Goal: Transaction & Acquisition: Subscribe to service/newsletter

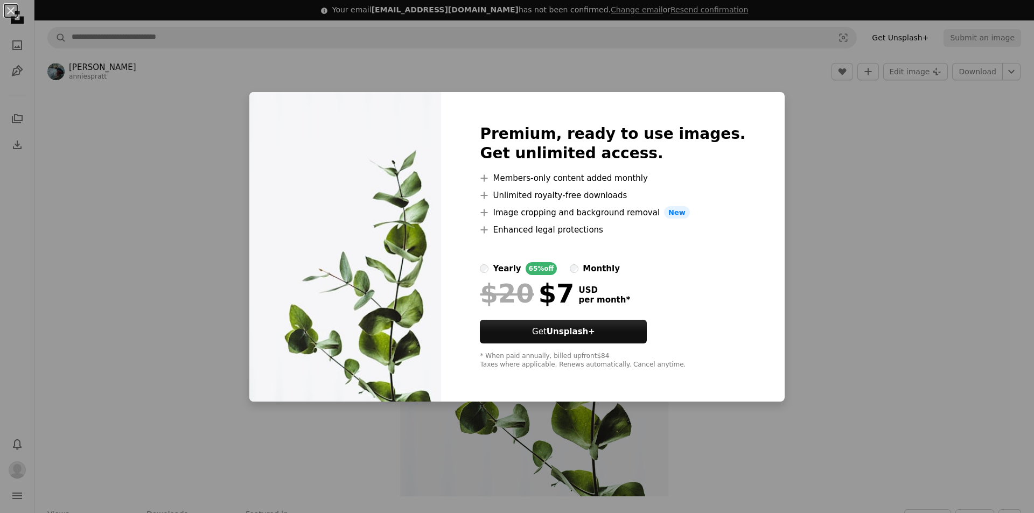
click at [865, 242] on div "An X shape Premium, ready to use images. Get unlimited access. A plus sign Memb…" at bounding box center [517, 256] width 1034 height 513
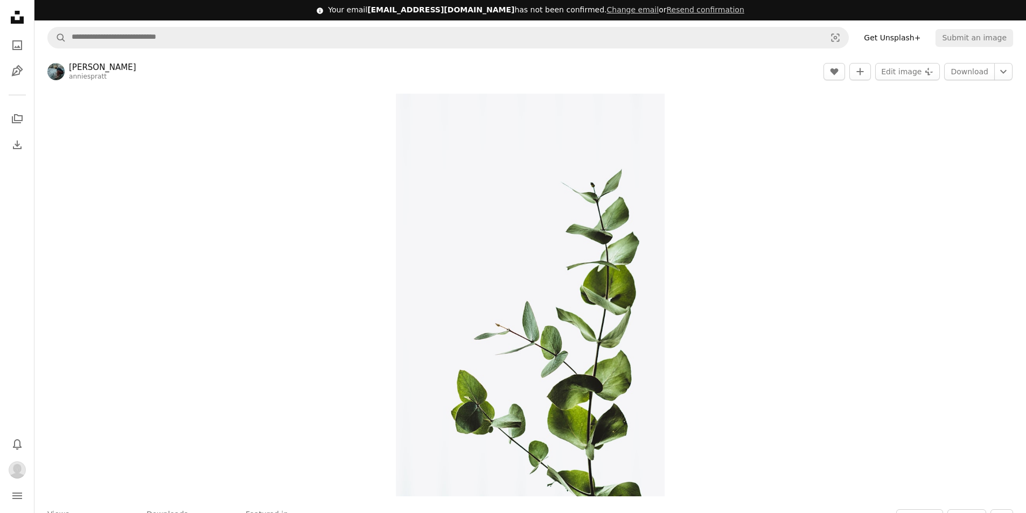
click at [95, 68] on link "[PERSON_NAME]" at bounding box center [102, 67] width 67 height 11
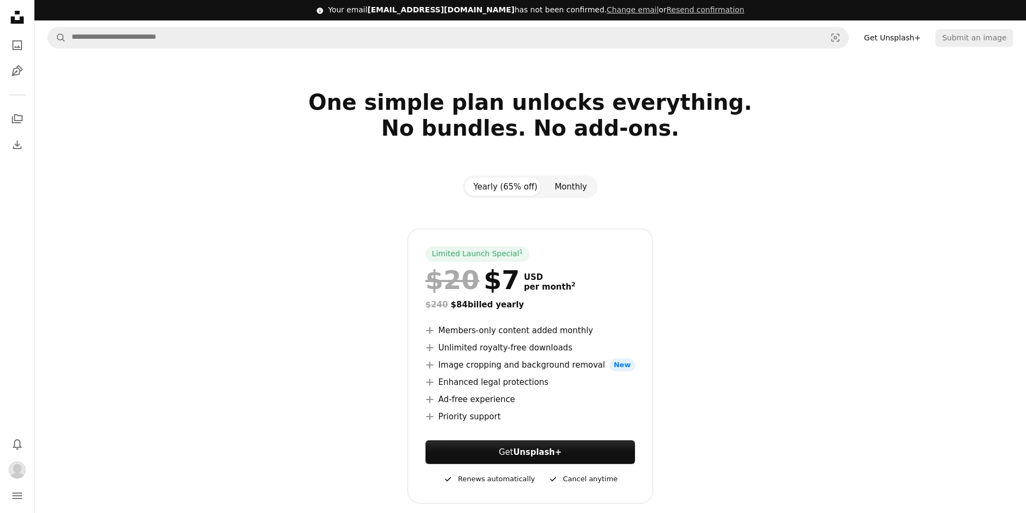
click at [573, 186] on button "Monthly" at bounding box center [571, 187] width 50 height 18
click at [502, 193] on button "Yearly (65% off)" at bounding box center [505, 187] width 81 height 18
click at [568, 186] on button "Monthly" at bounding box center [571, 187] width 50 height 18
click at [489, 181] on button "Yearly (65% off)" at bounding box center [505, 187] width 81 height 18
click at [572, 184] on button "Monthly" at bounding box center [571, 187] width 50 height 18
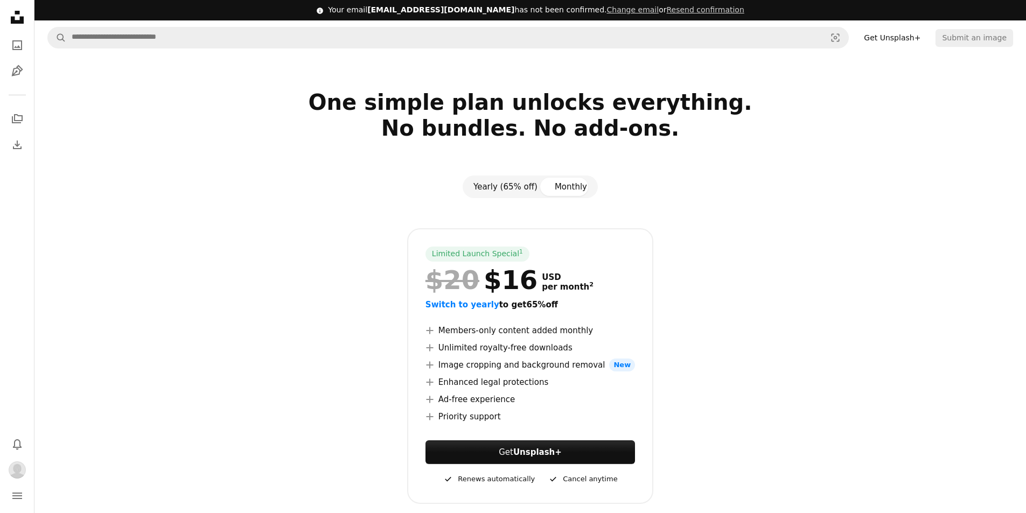
click at [495, 187] on button "Yearly (65% off)" at bounding box center [505, 187] width 81 height 18
click at [524, 449] on strong "Unsplash+" at bounding box center [537, 452] width 48 height 10
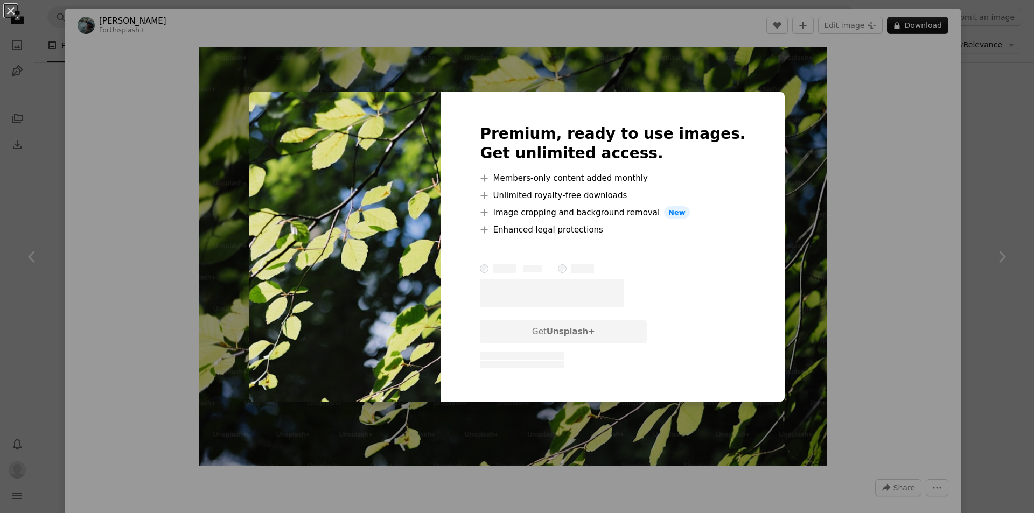
scroll to position [1796, 0]
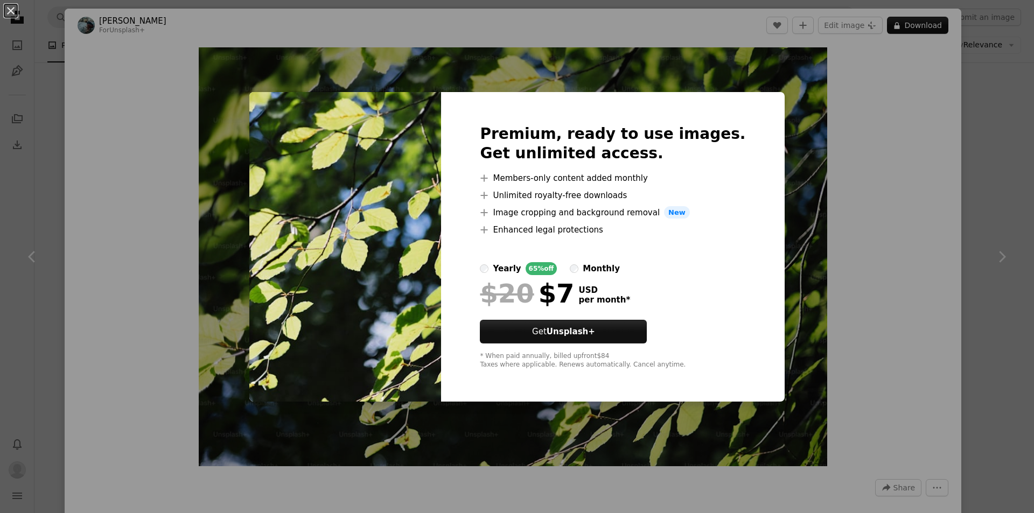
click at [830, 211] on div "An X shape Premium, ready to use images. Get unlimited access. A plus sign Memb…" at bounding box center [517, 256] width 1034 height 513
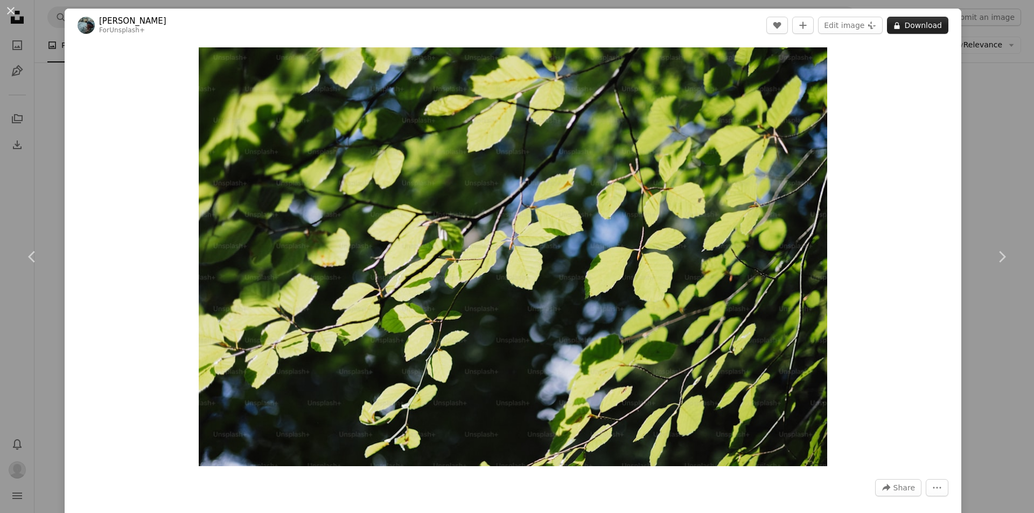
click at [920, 26] on button "A lock Download" at bounding box center [917, 25] width 61 height 17
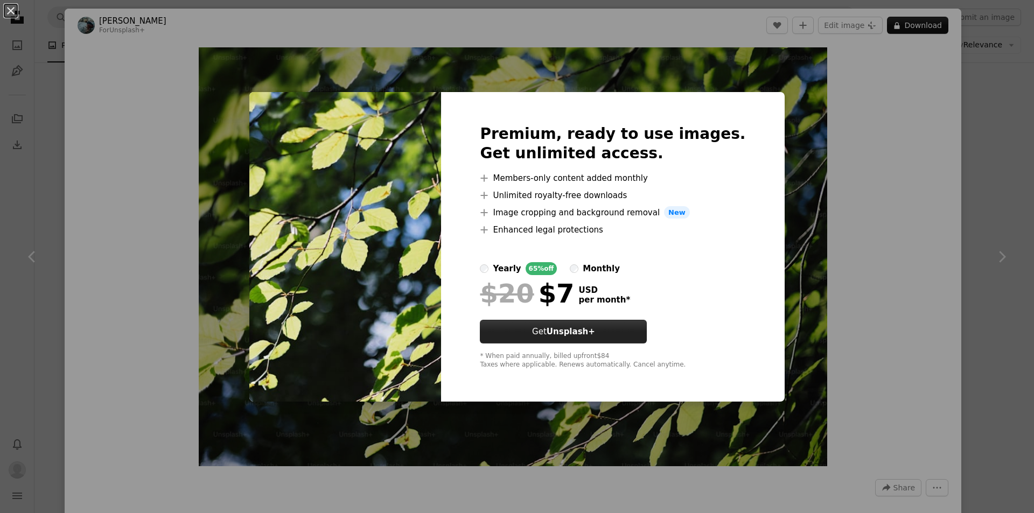
click at [634, 332] on link "Get Unsplash+" at bounding box center [563, 332] width 167 height 24
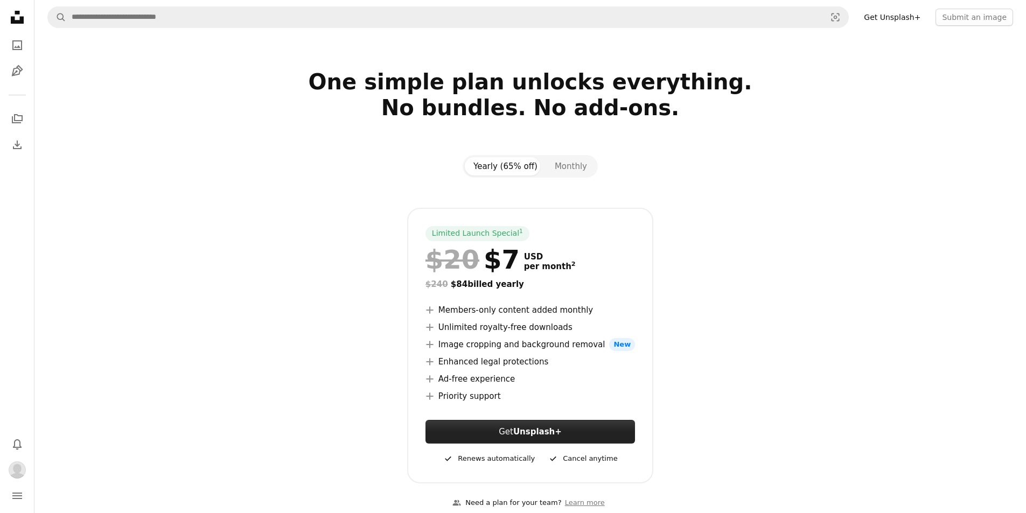
click at [517, 430] on strong "Unsplash+" at bounding box center [537, 432] width 48 height 10
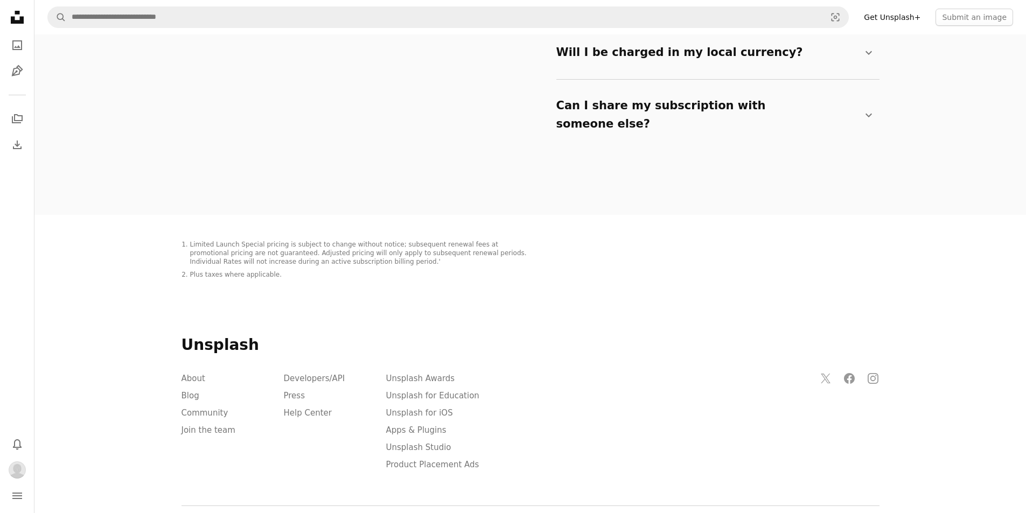
scroll to position [1621, 0]
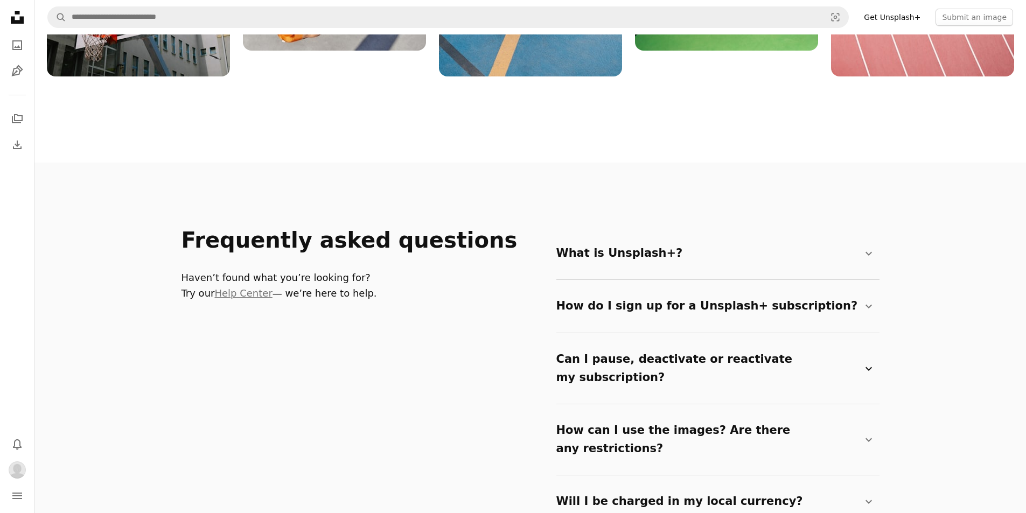
click at [868, 362] on icon "Chevron down" at bounding box center [868, 368] width 13 height 13
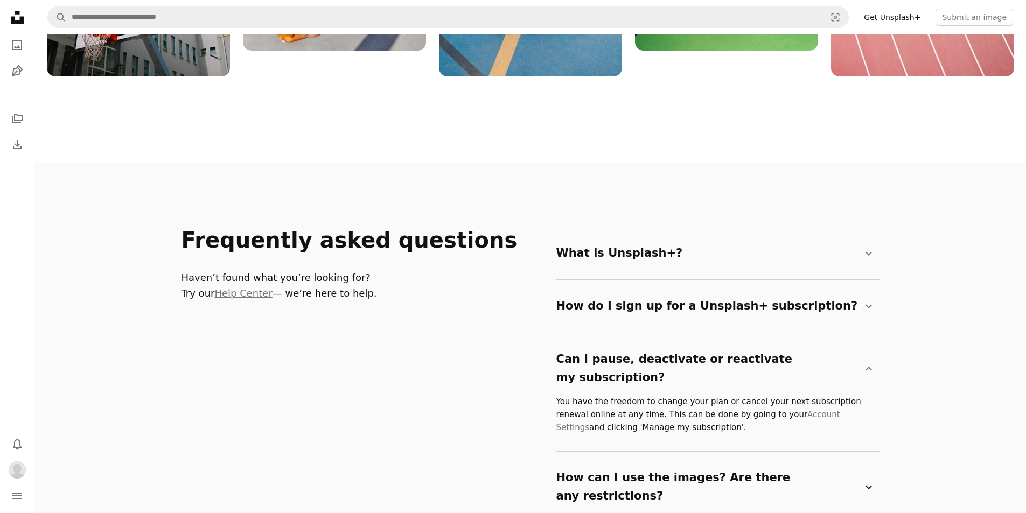
click at [870, 485] on icon at bounding box center [868, 487] width 6 height 4
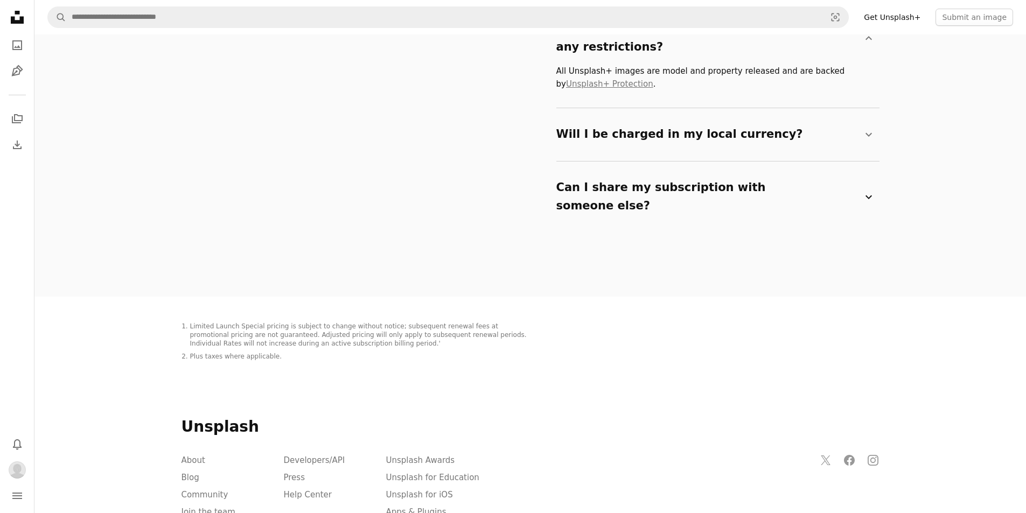
click at [866, 191] on icon "Chevron down" at bounding box center [868, 197] width 13 height 13
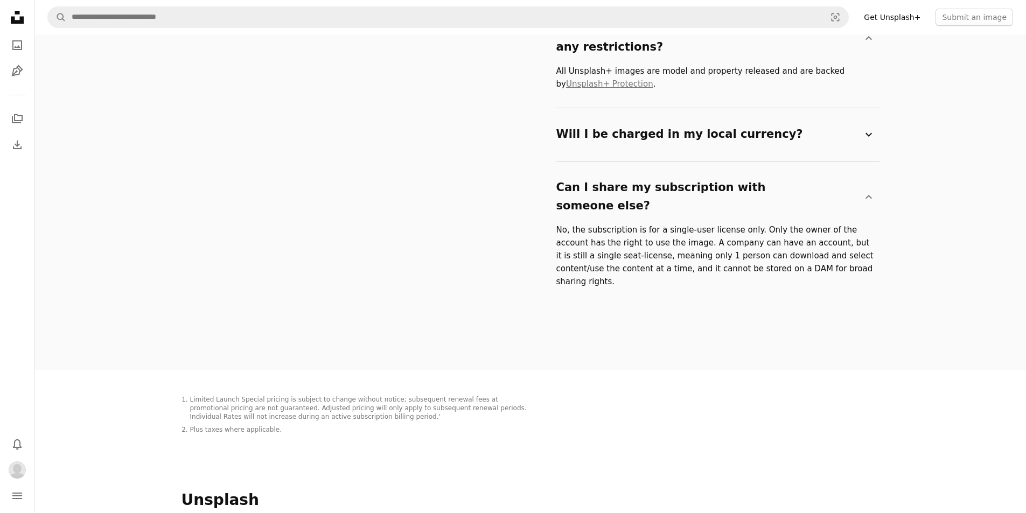
click at [864, 128] on icon "Chevron down" at bounding box center [868, 134] width 13 height 13
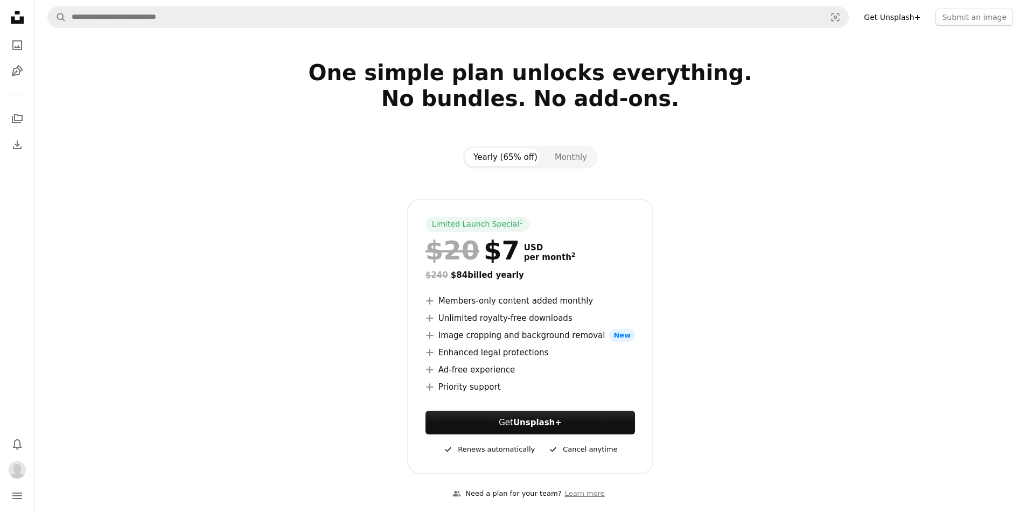
scroll to position [0, 0]
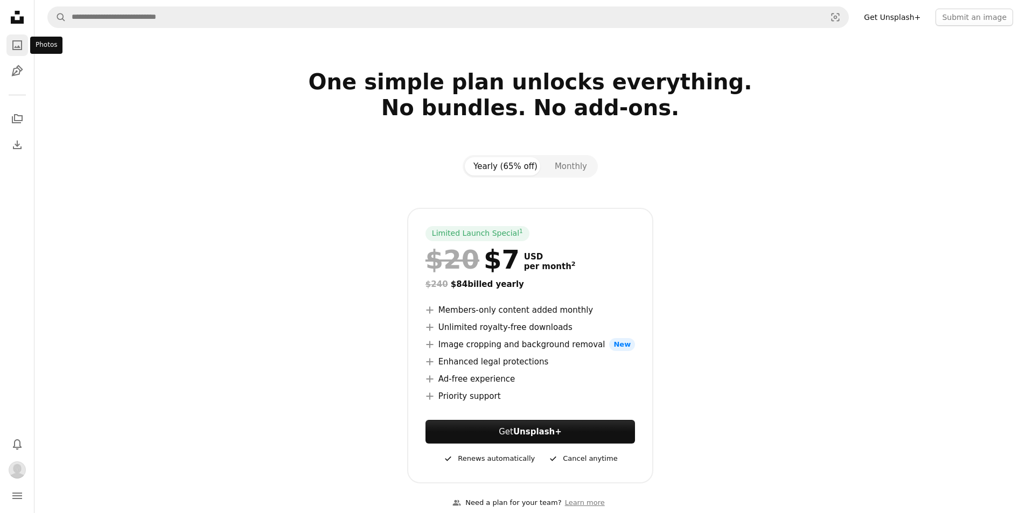
click at [13, 44] on icon "Photos" at bounding box center [17, 45] width 10 height 10
